Goal: Transaction & Acquisition: Purchase product/service

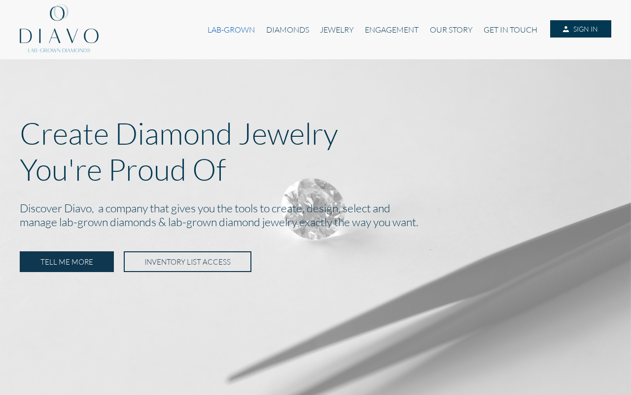
click at [234, 32] on link "LAB-GROWN" at bounding box center [231, 29] width 58 height 19
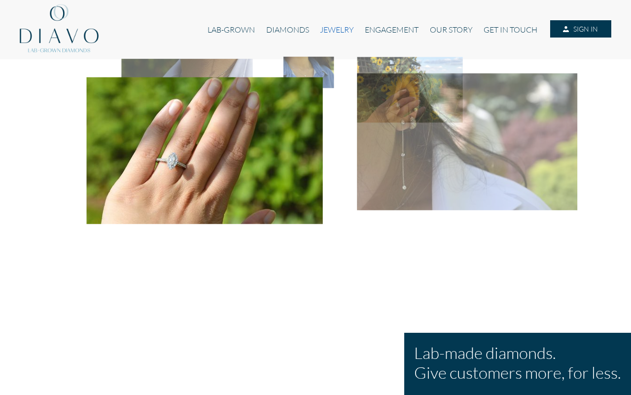
click at [331, 31] on link "JEWELRY" at bounding box center [337, 29] width 45 height 19
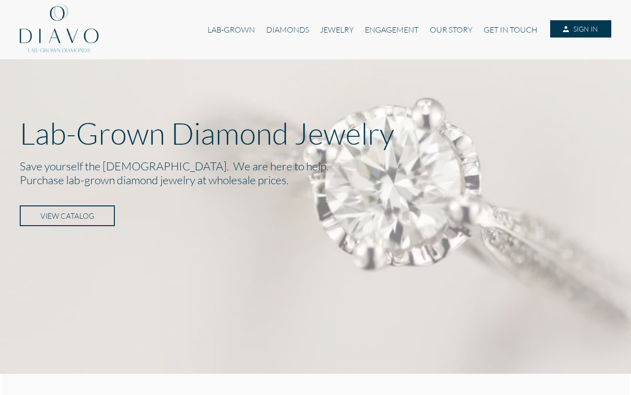
click at [85, 215] on link "VIEW CATALOG" at bounding box center [67, 215] width 95 height 21
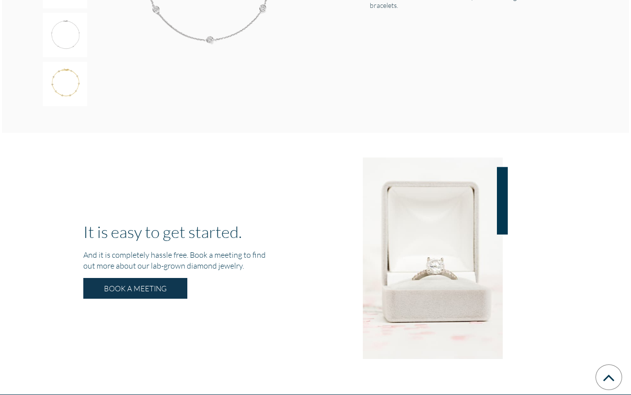
scroll to position [1603, 0]
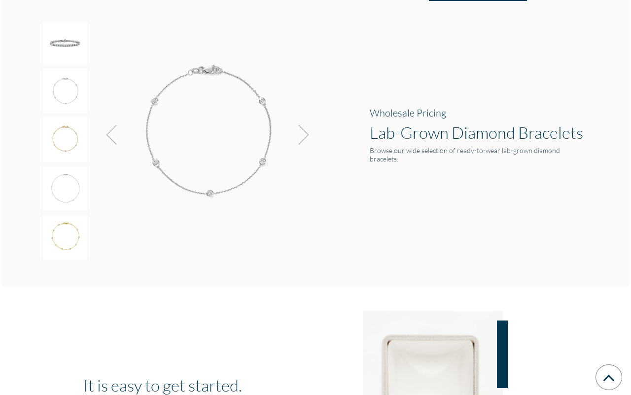
click at [304, 134] on img at bounding box center [301, 134] width 27 height 27
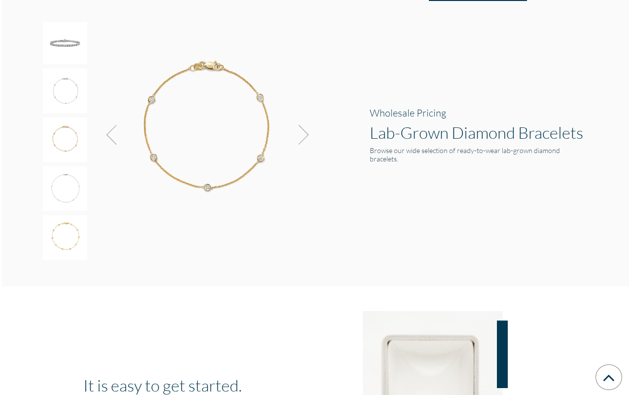
click at [304, 134] on img at bounding box center [301, 134] width 27 height 27
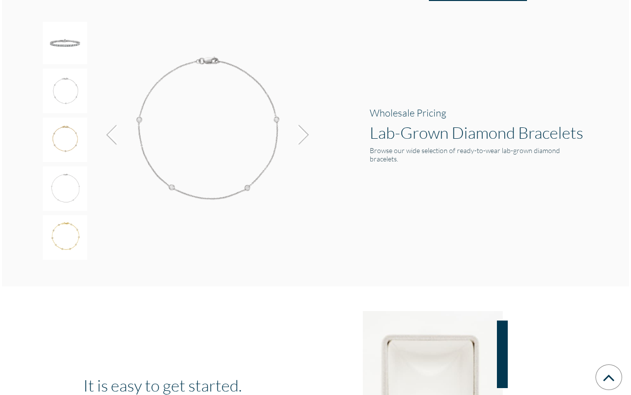
click at [304, 134] on img at bounding box center [301, 134] width 27 height 27
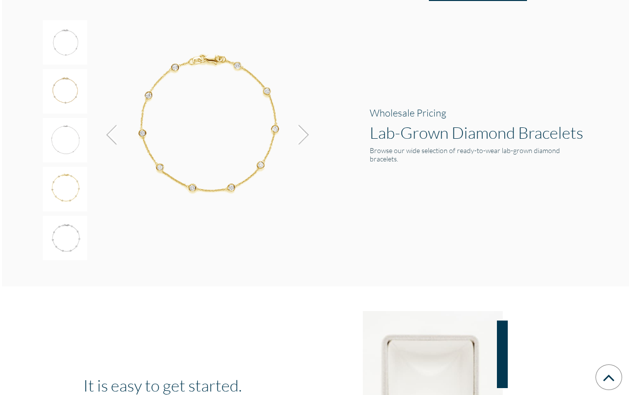
click at [304, 134] on img at bounding box center [301, 134] width 27 height 27
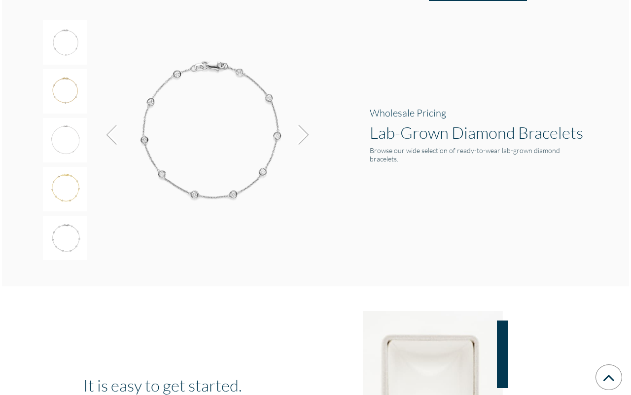
click at [304, 134] on img at bounding box center [301, 134] width 27 height 27
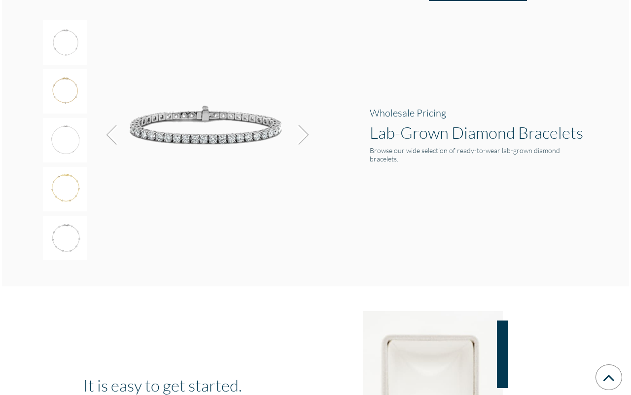
click at [304, 134] on img at bounding box center [301, 134] width 27 height 27
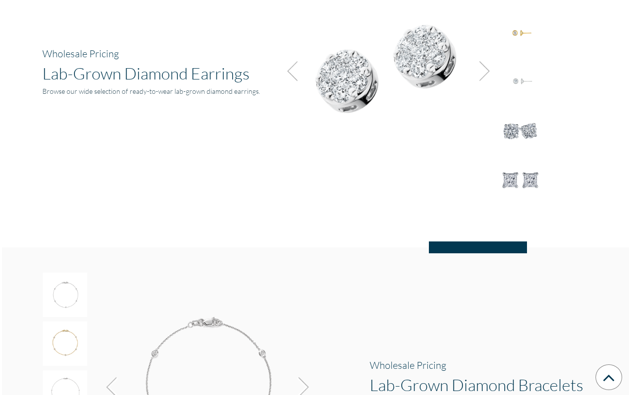
scroll to position [1252, 0]
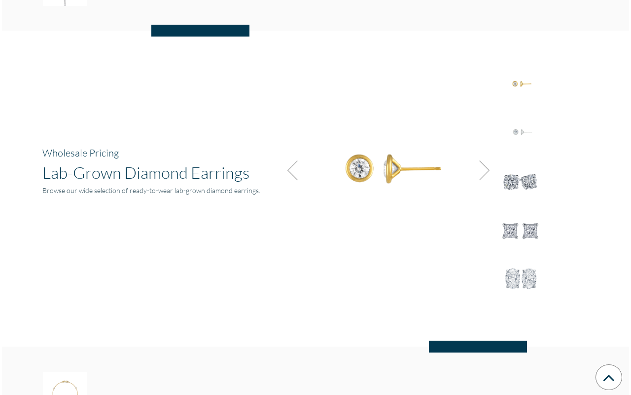
click at [481, 169] on img at bounding box center [482, 170] width 27 height 27
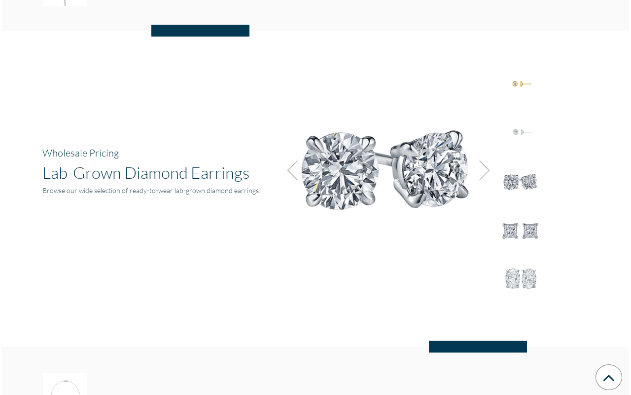
click at [481, 169] on img at bounding box center [482, 170] width 27 height 27
